Goal: Task Accomplishment & Management: Manage account settings

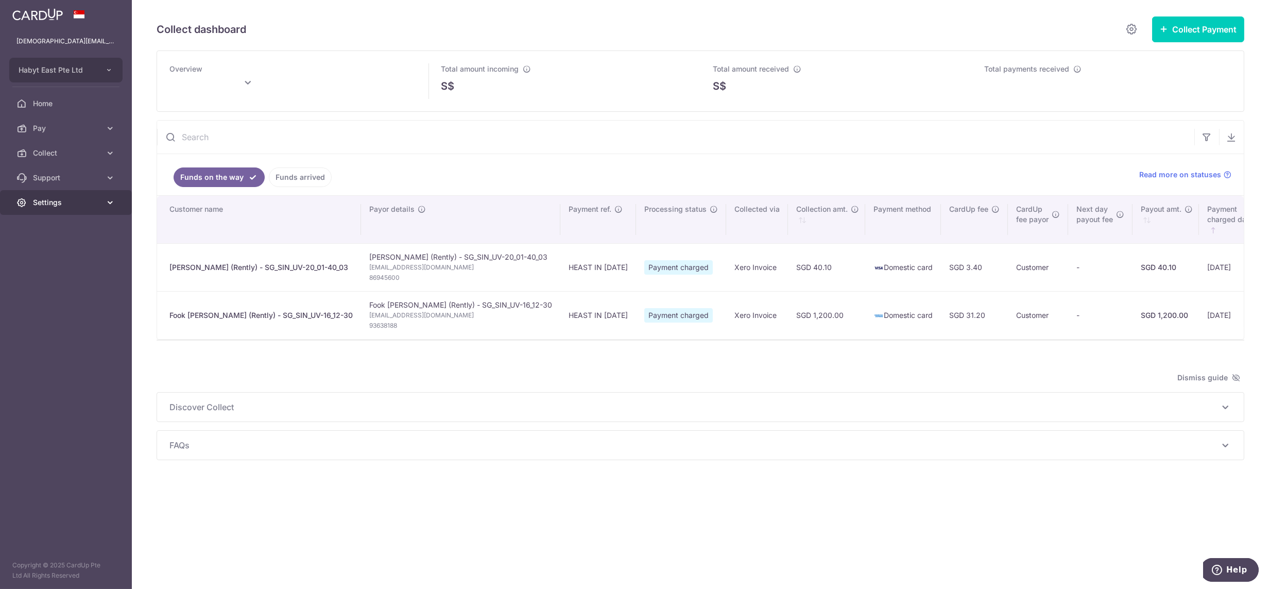
drag, startPoint x: 60, startPoint y: 203, endPoint x: 62, endPoint y: 208, distance: 5.3
click at [60, 203] on span "Settings" at bounding box center [67, 202] width 68 height 10
click at [62, 255] on span "Logout" at bounding box center [67, 252] width 68 height 10
type input "September 2025"
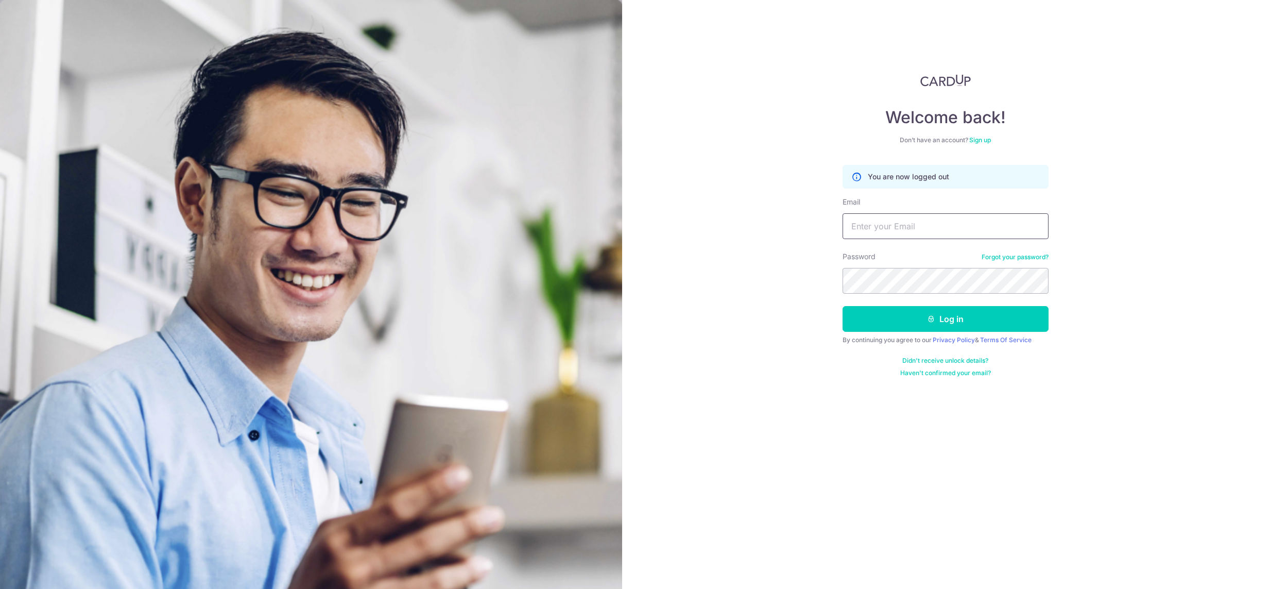
click at [945, 231] on input "Email" at bounding box center [946, 226] width 206 height 26
paste input "lady.labarda+hone@habyt.com-"
type input "lady.labarda+hone@habyt.com-"
click at [843, 306] on button "Log in" at bounding box center [946, 319] width 206 height 26
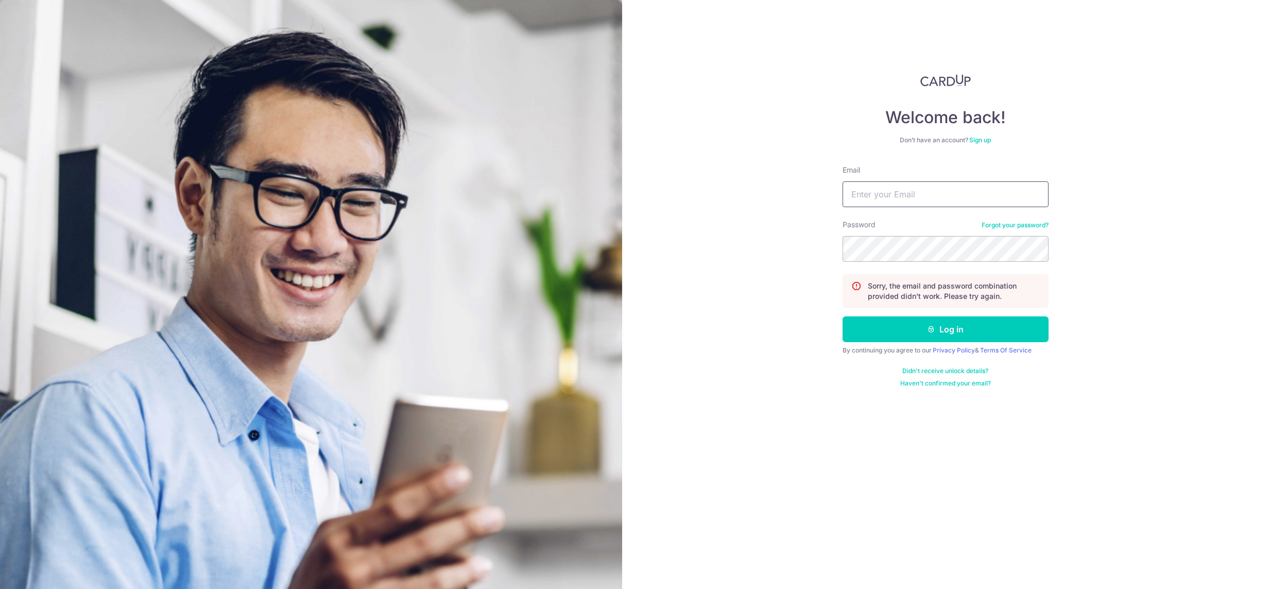
click at [888, 193] on input "Email" at bounding box center [946, 194] width 206 height 26
click at [927, 197] on input "Email" at bounding box center [946, 194] width 206 height 26
paste input "[DEMOGRAPHIC_DATA][EMAIL_ADDRESS][DOMAIN_NAME]"
type input "[DEMOGRAPHIC_DATA][EMAIL_ADDRESS][DOMAIN_NAME]"
click at [843, 316] on button "Log in" at bounding box center [946, 329] width 206 height 26
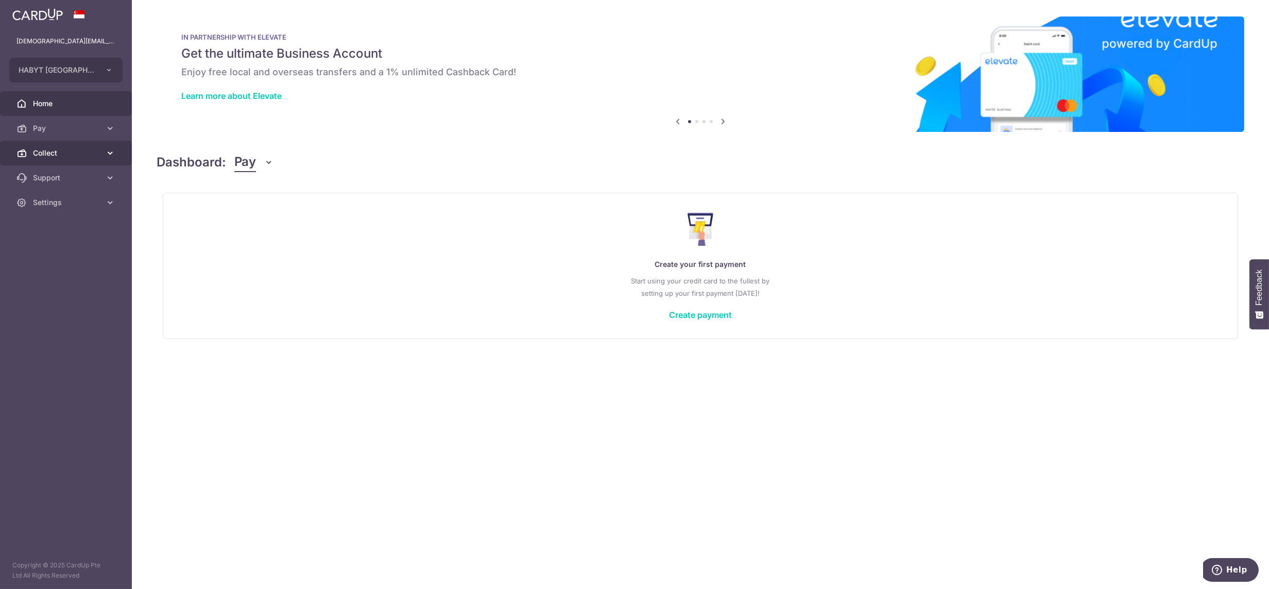
click at [71, 156] on span "Collect" at bounding box center [67, 153] width 68 height 10
click at [53, 181] on span "Dashboard" at bounding box center [67, 178] width 68 height 10
